Goal: Transaction & Acquisition: Purchase product/service

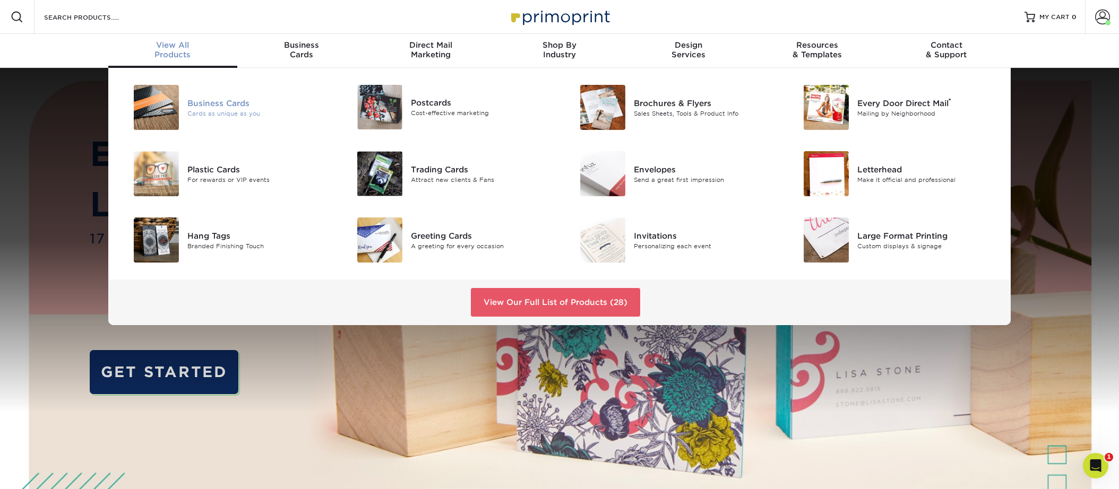
click at [212, 104] on div "Business Cards" at bounding box center [257, 103] width 141 height 12
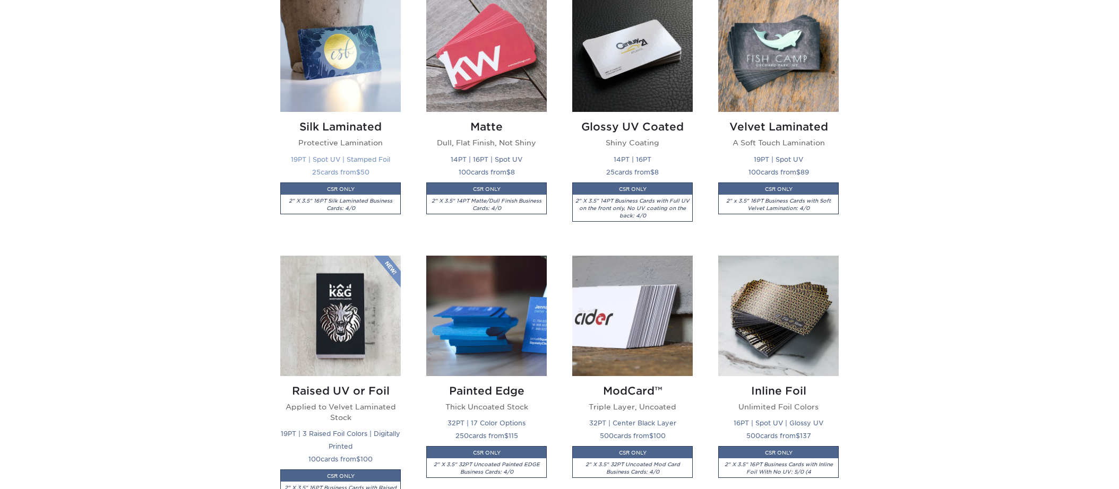
scroll to position [557, 0]
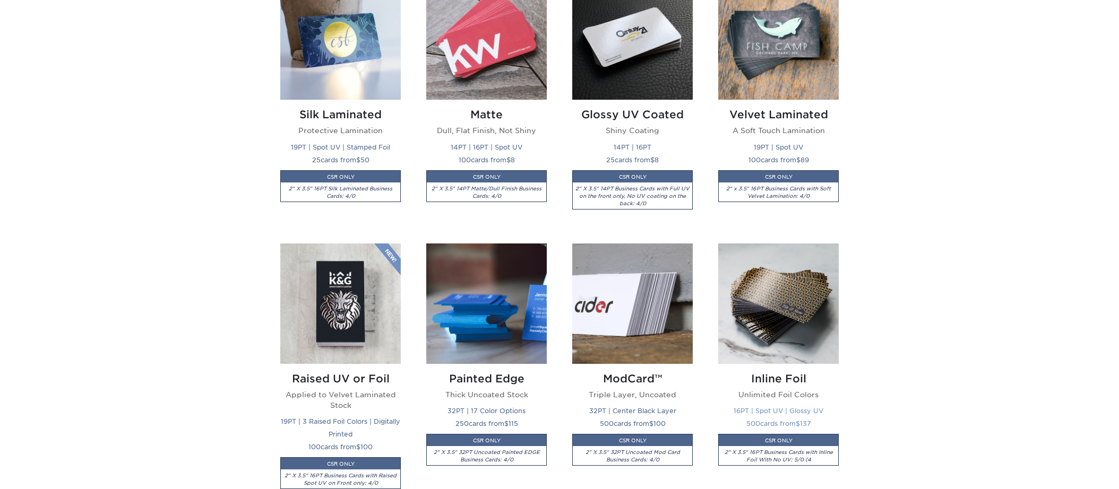
click at [766, 262] on img at bounding box center [778, 304] width 120 height 120
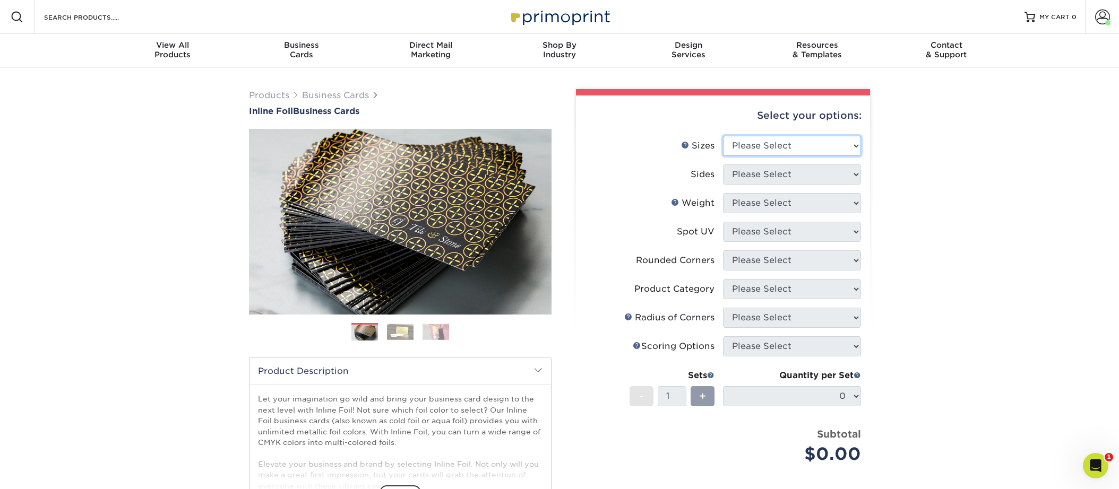
click at [730, 149] on select "Please Select 1.5" x 3.5" - Mini 1.75" x 3.5" - Mini 2" x 2" - Square 2" x 3" -…" at bounding box center [792, 146] width 138 height 20
select select "2.00x3.50"
click at [723, 136] on select "Please Select 1.5" x 3.5" - Mini 1.75" x 3.5" - Mini 2" x 2" - Square 2" x 3" -…" at bounding box center [792, 146] width 138 height 20
click at [751, 177] on select "Please Select Print Both Sides - Foil Back Only Print Both Sides - Foil Both Si…" at bounding box center [792, 174] width 138 height 20
select select "a75ac2f1-9911-48d6-841d-245b5ac08f27"
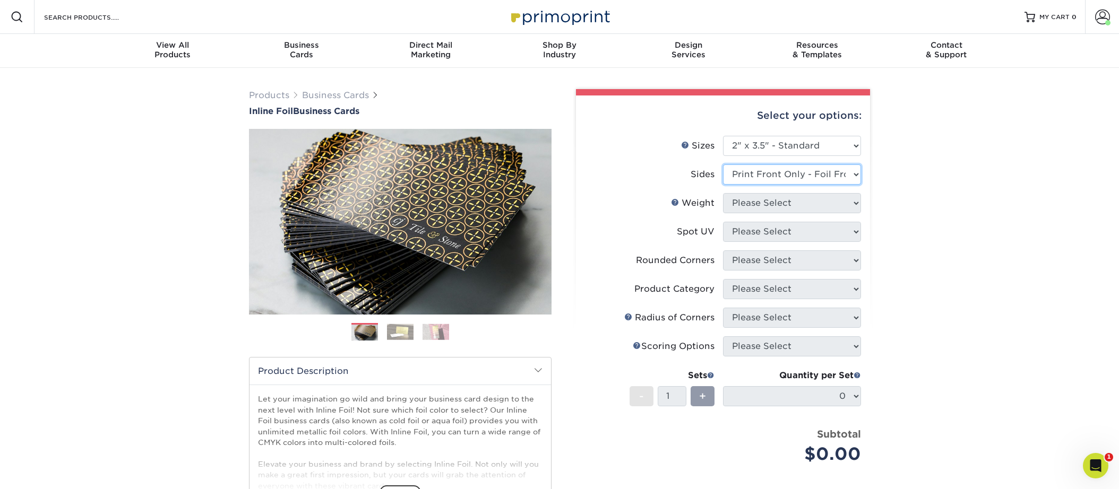
click at [723, 164] on select "Please Select Print Both Sides - Foil Back Only Print Both Sides - Foil Both Si…" at bounding box center [792, 174] width 138 height 20
click at [765, 200] on select "Please Select 16PT" at bounding box center [792, 203] width 138 height 20
select select "16PT"
click at [723, 193] on select "Please Select 16PT" at bounding box center [792, 203] width 138 height 20
click at [752, 231] on select "Please Select No Spot UV Front Only Back Only" at bounding box center [792, 232] width 138 height 20
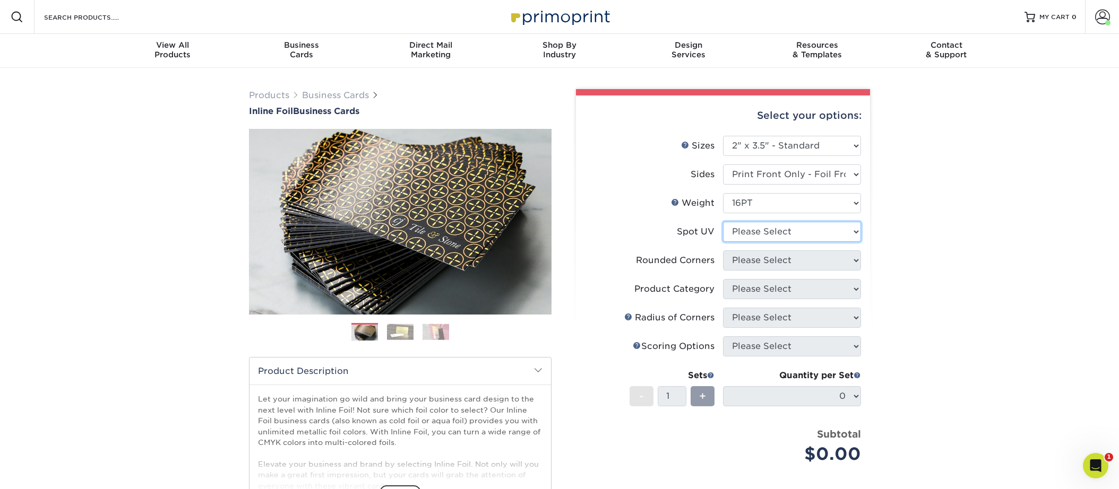
select select "1"
click at [723, 222] on select "Please Select No Spot UV Front Only Back Only" at bounding box center [792, 232] width 138 height 20
click at [756, 256] on select "Please Select Yes - Round 2 Corners Yes - Round 4 Corners No" at bounding box center [792, 260] width 138 height 20
select select "0"
click at [723, 250] on select "Please Select Yes - Round 2 Corners Yes - Round 4 Corners No" at bounding box center [792, 260] width 138 height 20
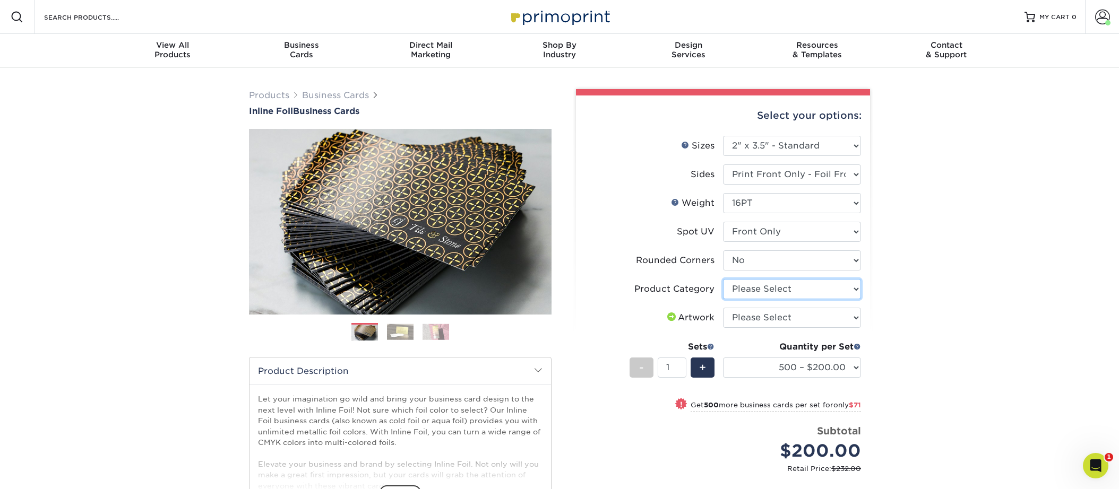
click at [749, 288] on select "Please Select Business Cards" at bounding box center [792, 289] width 138 height 20
select select "3b5148f1-0588-4f88-a218-97bcfdce65c1"
click at [723, 279] on select "Please Select Business Cards" at bounding box center [792, 289] width 138 height 20
click at [746, 315] on select "Please Select I will upload files I need a design - $100" at bounding box center [792, 318] width 138 height 20
select select "upload"
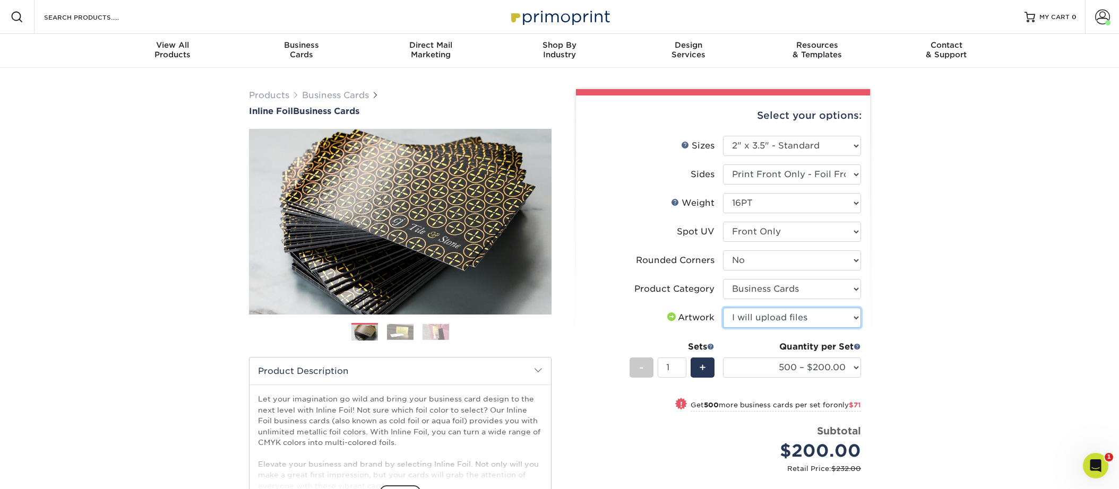
click at [723, 308] on select "Please Select I will upload files I need a design - $100" at bounding box center [792, 318] width 138 height 20
click at [603, 261] on label "Rounded Corners" at bounding box center [654, 260] width 138 height 20
